Goal: Task Accomplishment & Management: Manage account settings

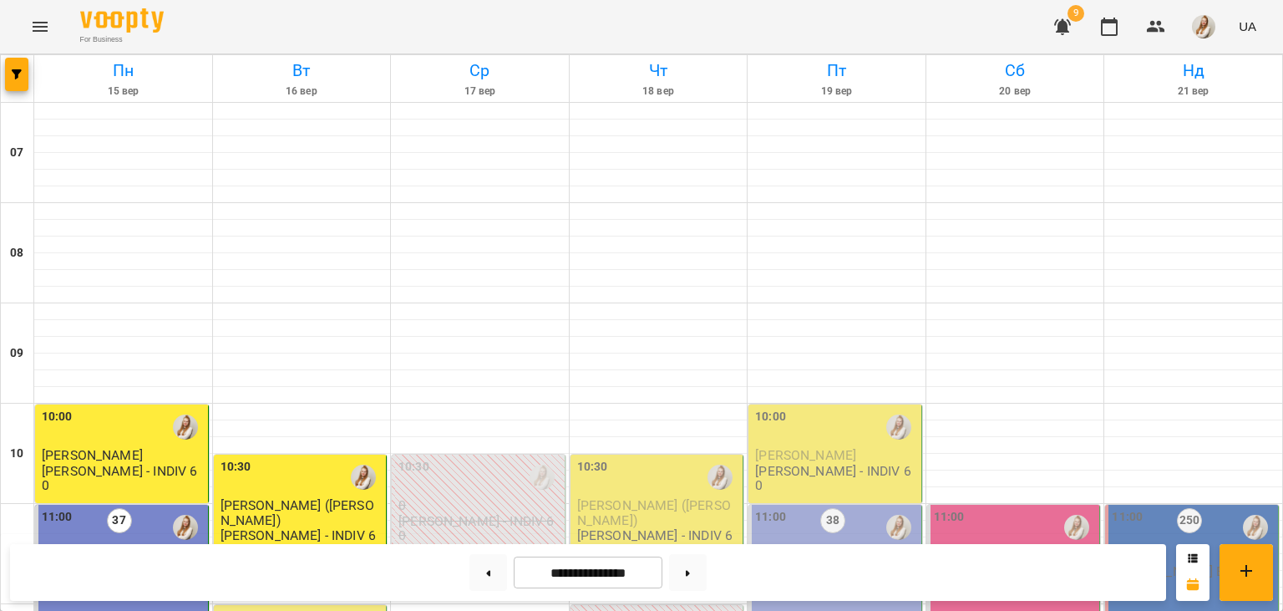
scroll to position [336, 0]
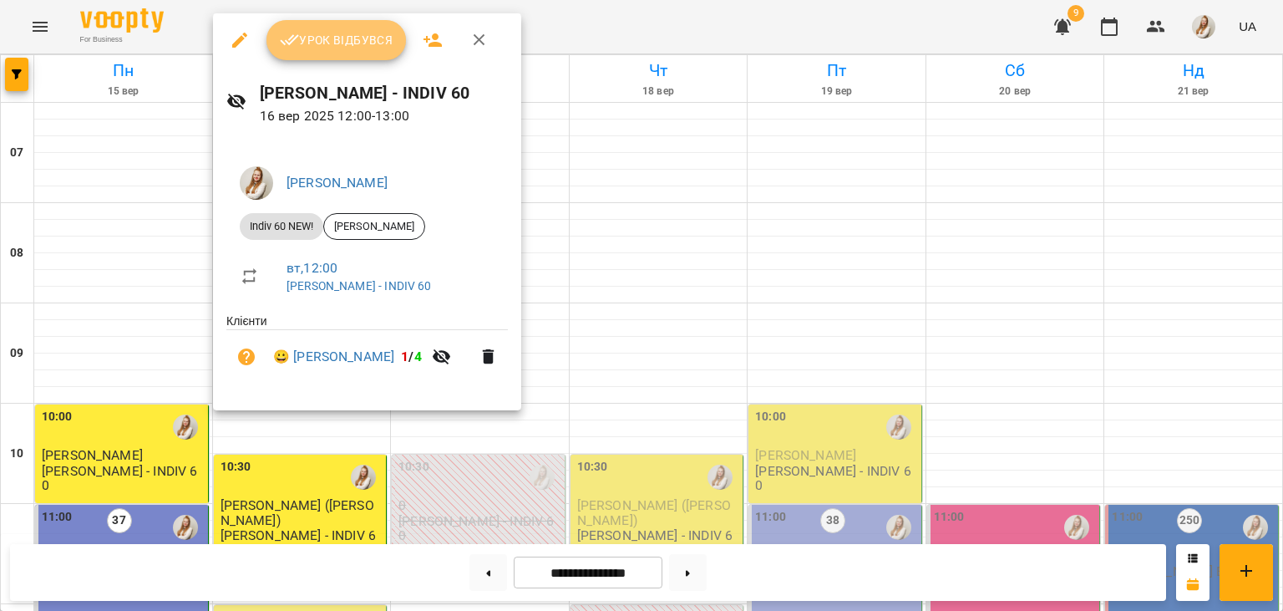
click at [321, 42] on span "Урок відбувся" at bounding box center [337, 40] width 114 height 20
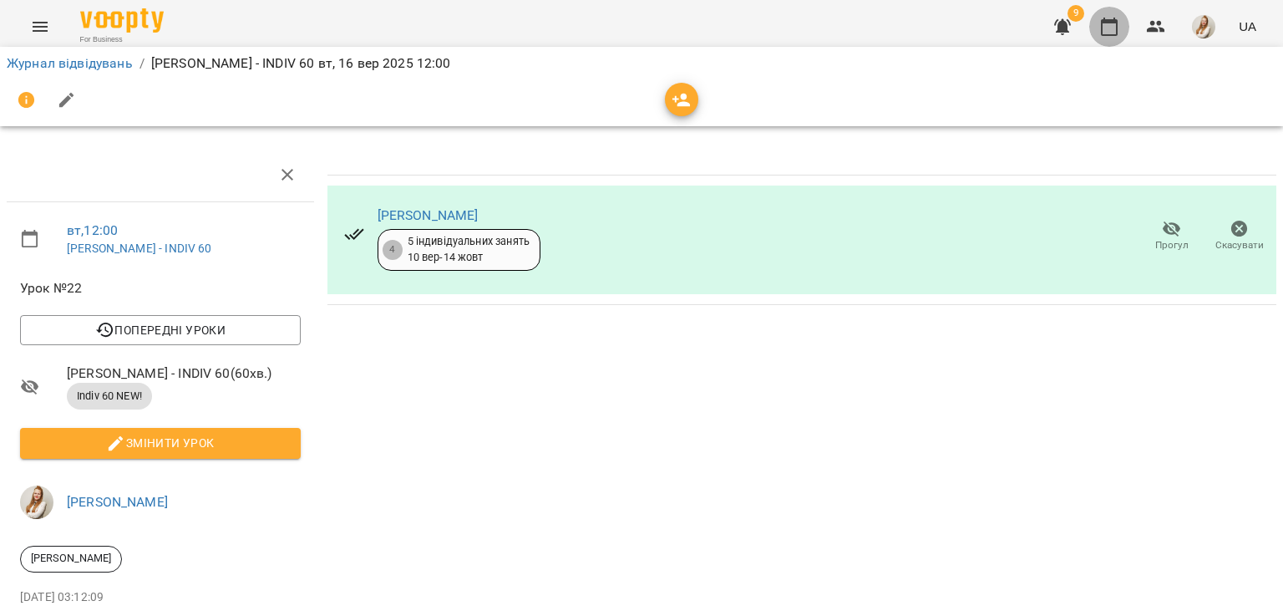
click at [1123, 27] on button "button" at bounding box center [1109, 27] width 40 height 40
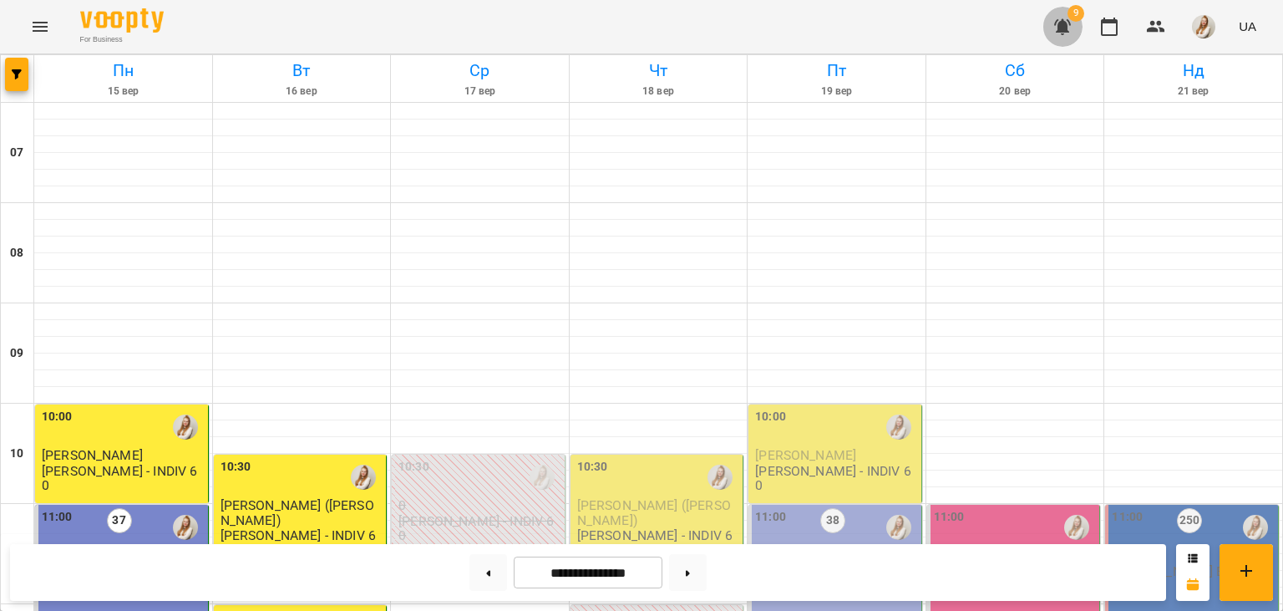
click at [1061, 23] on icon "button" at bounding box center [1062, 27] width 17 height 16
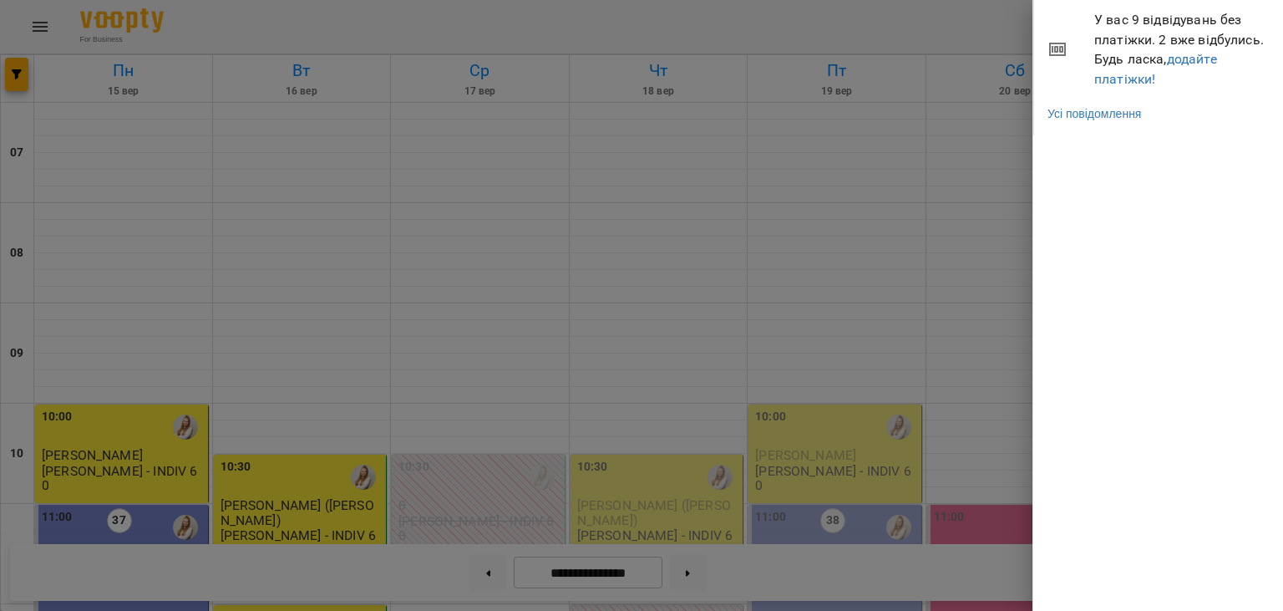
click at [630, 31] on div at bounding box center [641, 305] width 1283 height 611
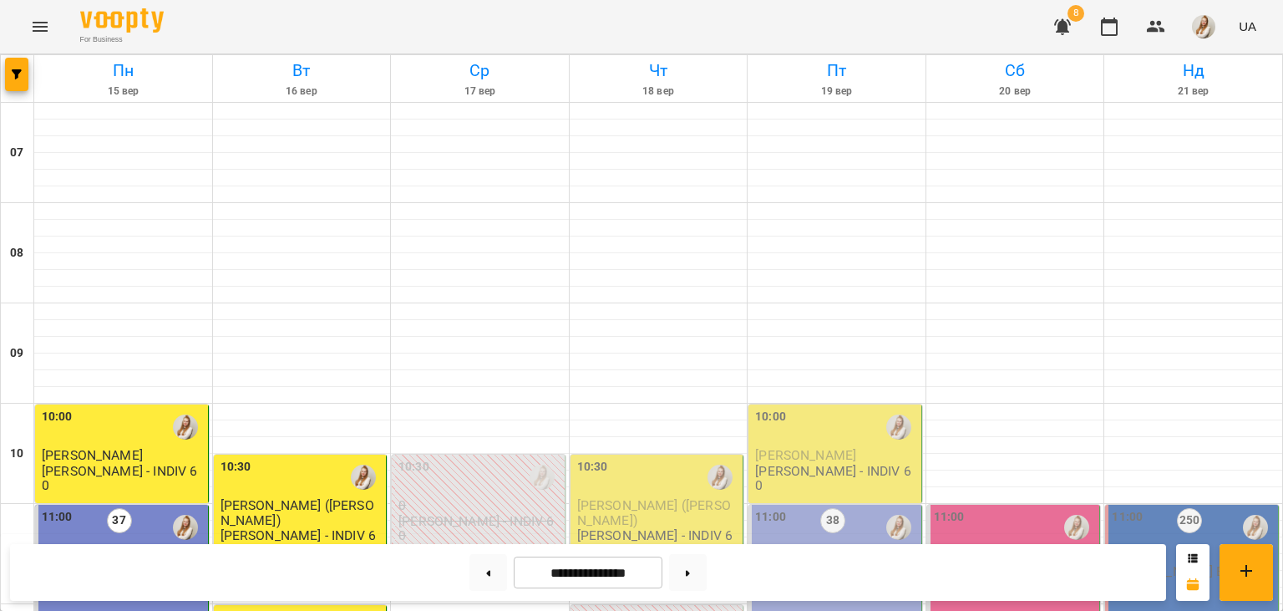
scroll to position [583, 0]
